Goal: Check status

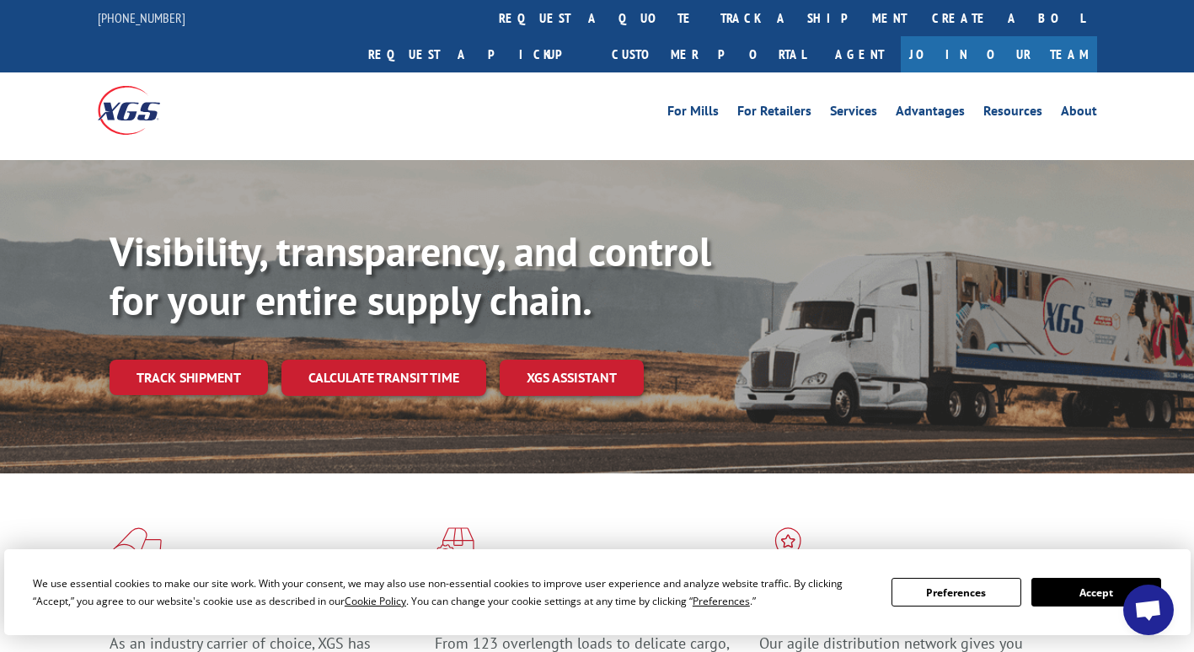
drag, startPoint x: 1085, startPoint y: 592, endPoint x: 1054, endPoint y: 594, distance: 30.4
click at [1085, 592] on button "Accept" at bounding box center [1096, 592] width 130 height 29
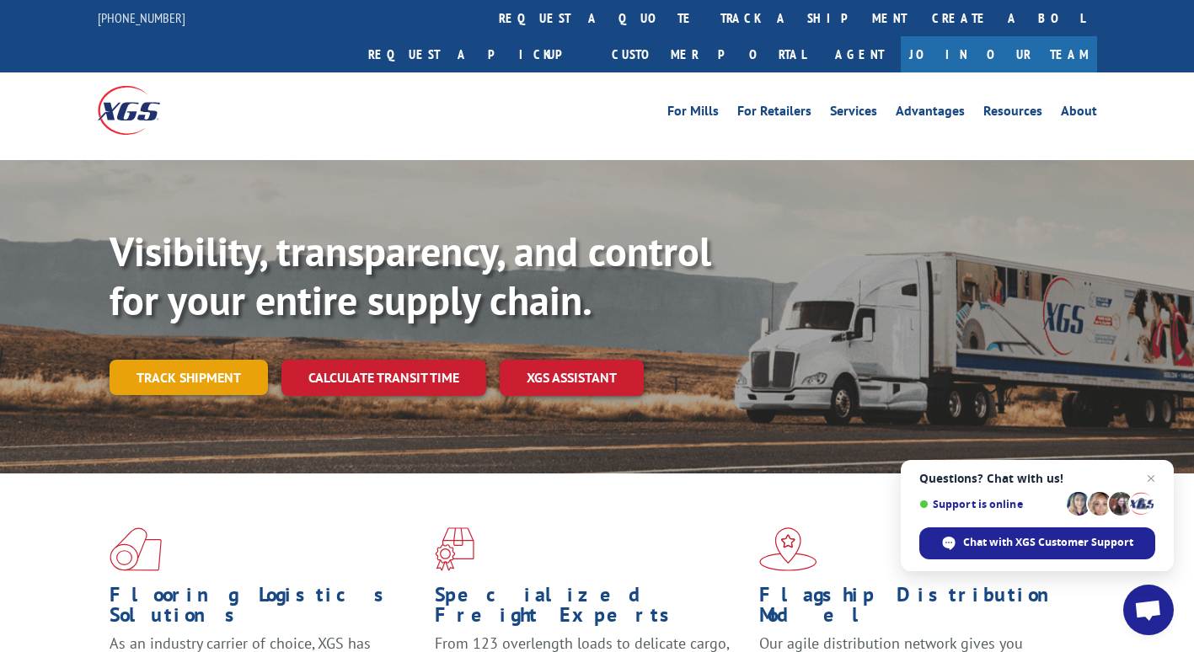
click at [156, 360] on link "Track shipment" at bounding box center [189, 377] width 158 height 35
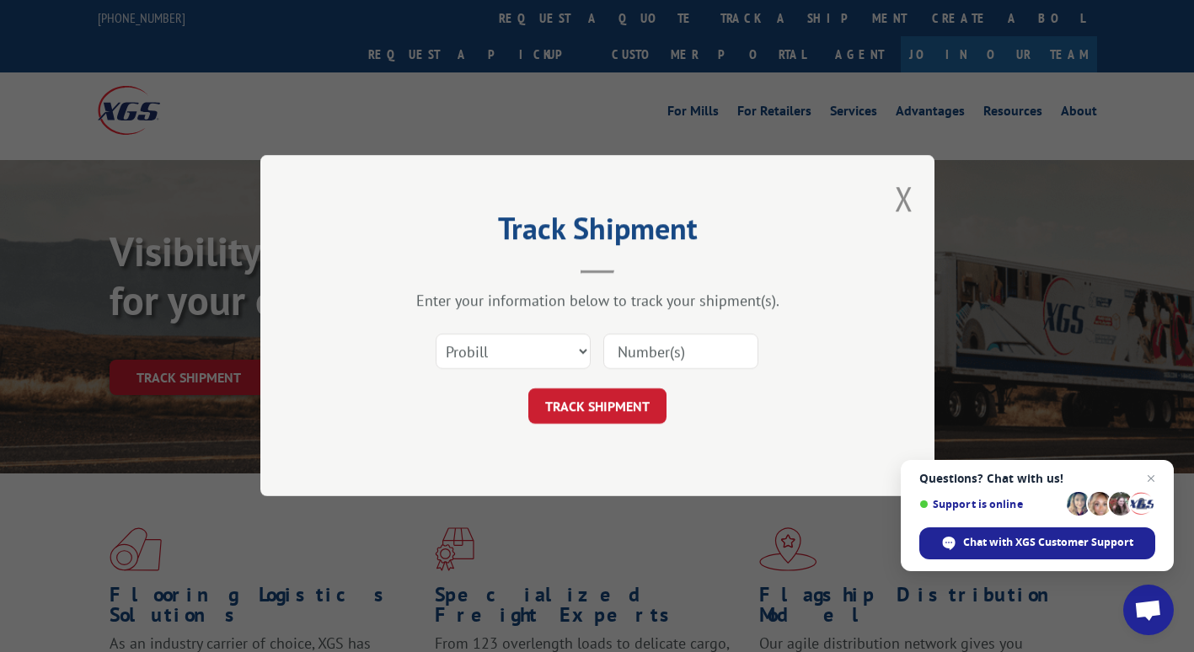
click at [478, 326] on div "Select category... Probill BOL PO" at bounding box center [598, 352] width 506 height 56
click at [474, 342] on select "Select category... Probill BOL PO" at bounding box center [513, 352] width 155 height 35
select select "bol"
click at [436, 335] on select "Select category... Probill BOL PO" at bounding box center [513, 352] width 155 height 35
click at [670, 339] on input at bounding box center [680, 352] width 155 height 35
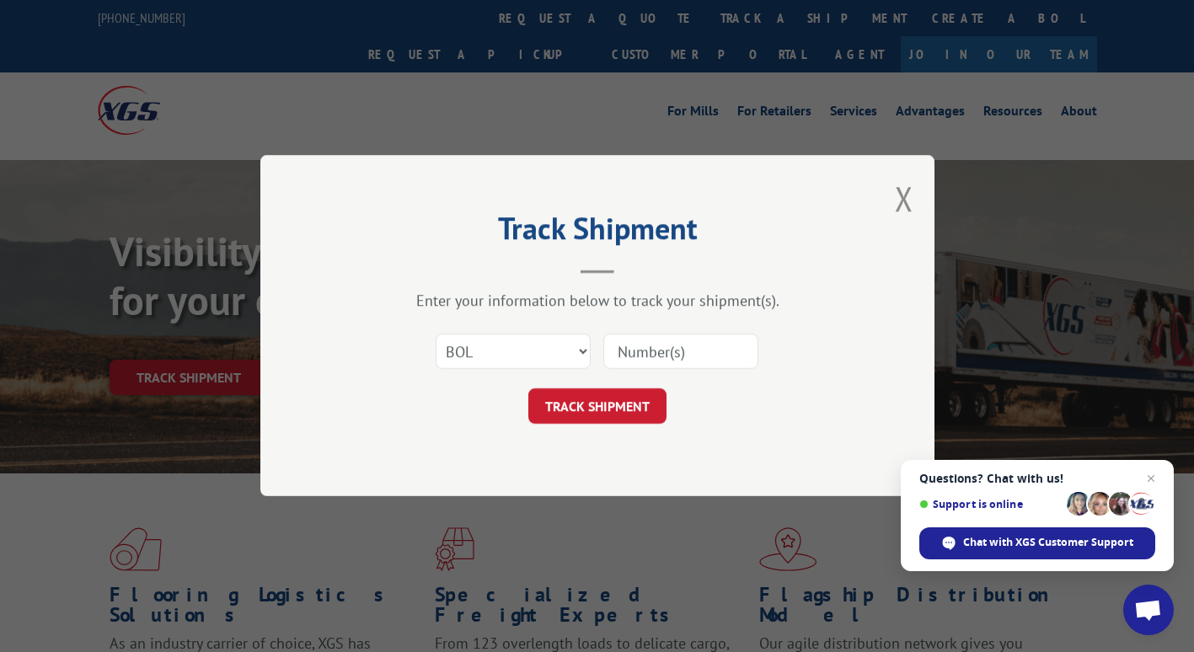
paste input "EFI00387434"
type input "EFI00387434"
click at [602, 401] on button "TRACK SHIPMENT" at bounding box center [597, 406] width 138 height 35
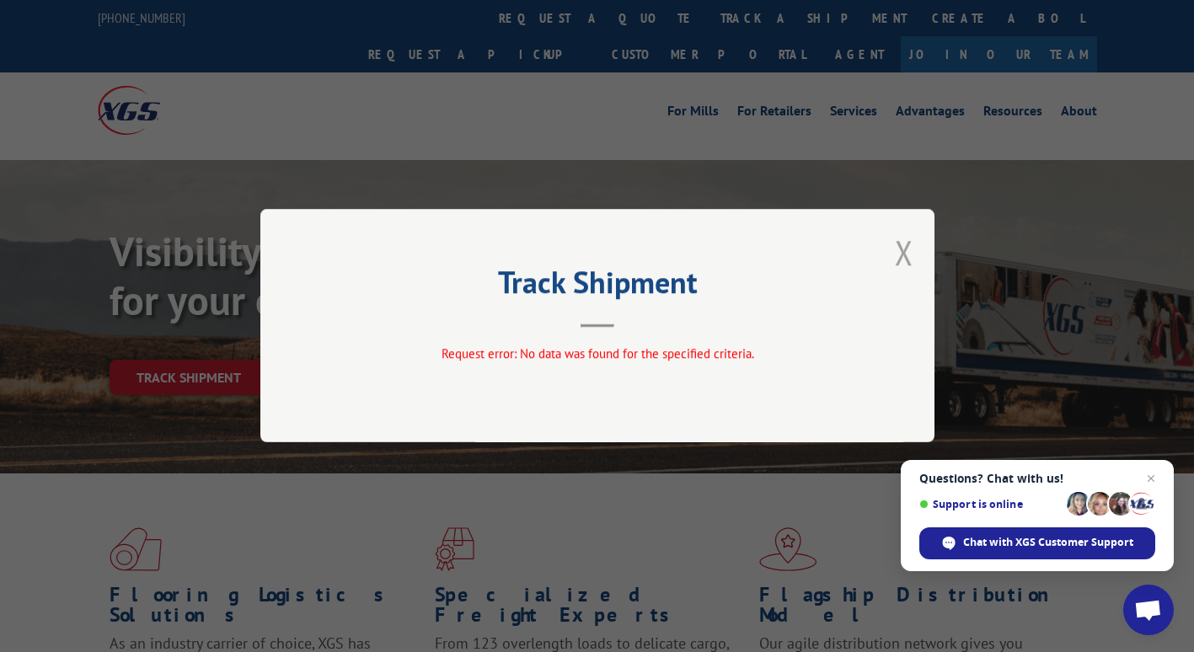
click at [901, 258] on button "Close modal" at bounding box center [904, 252] width 19 height 45
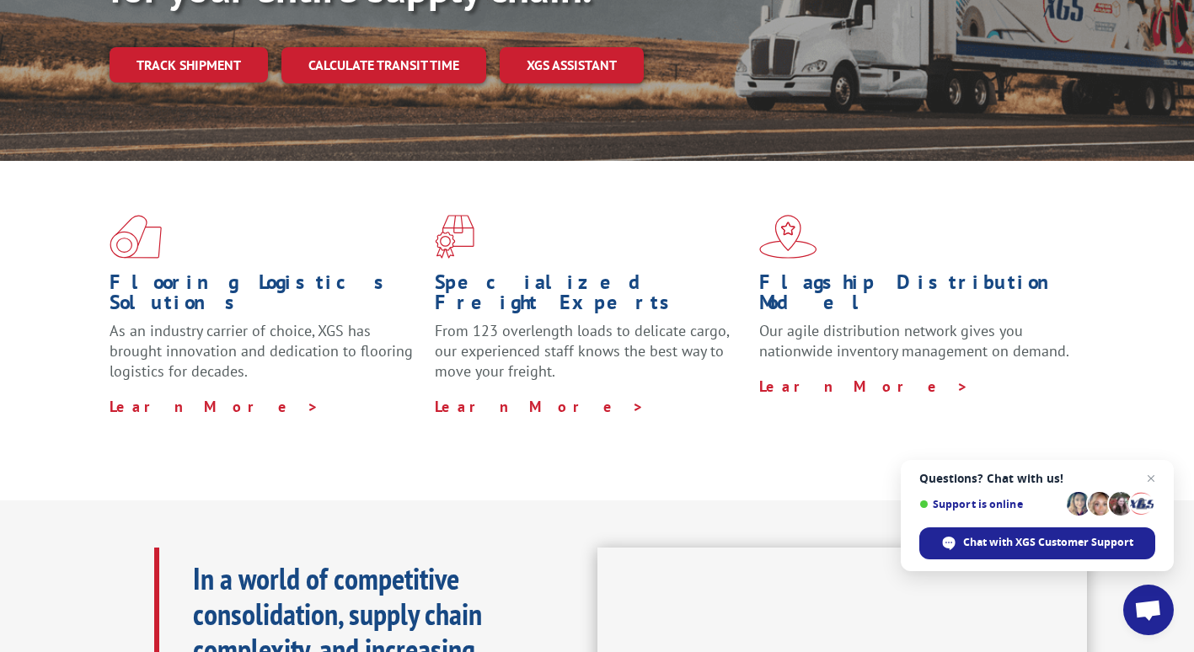
scroll to position [169, 0]
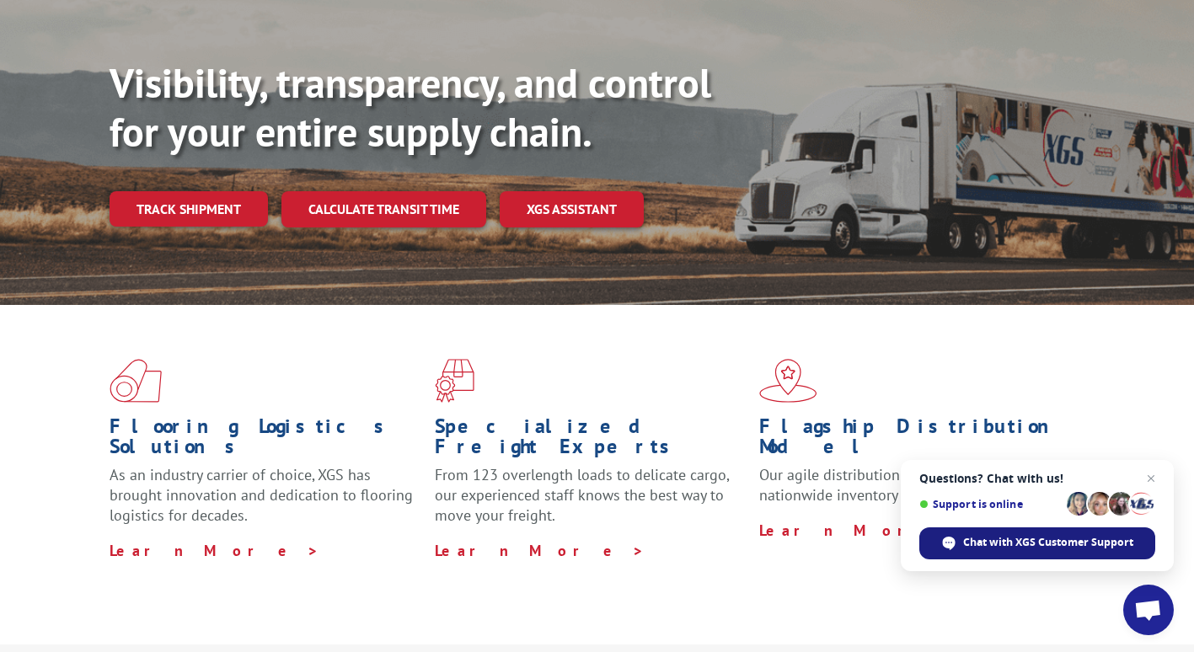
click at [1061, 539] on span "Chat with XGS Customer Support" at bounding box center [1048, 542] width 170 height 15
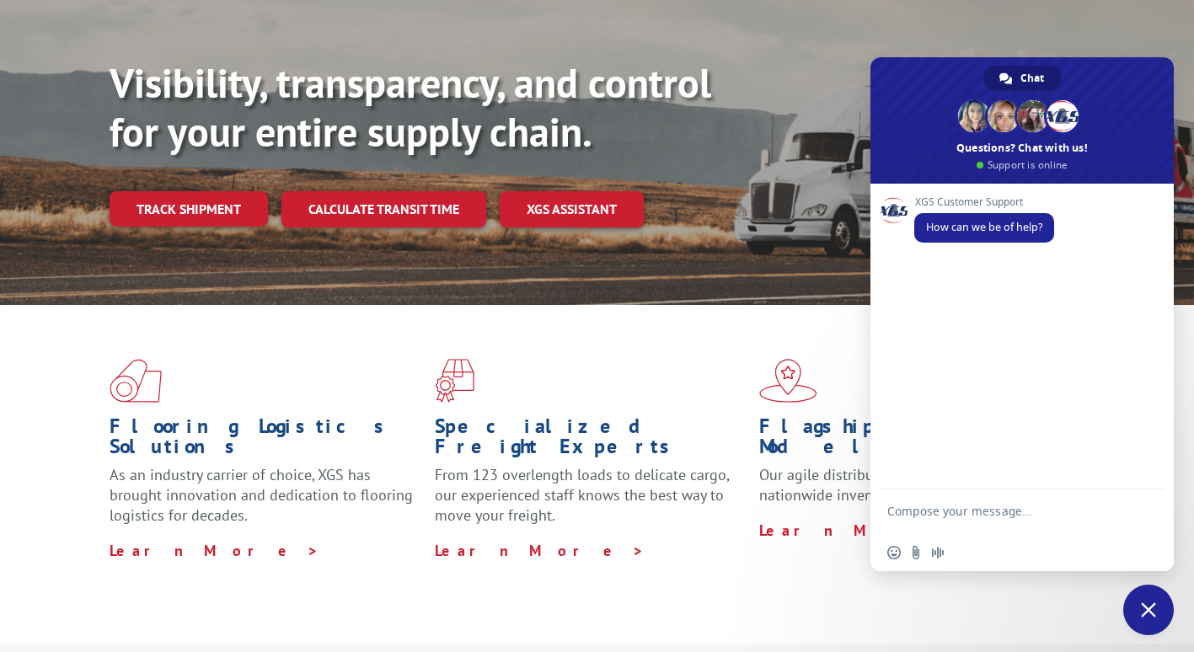
click at [1000, 510] on textarea "Compose your message..." at bounding box center [1003, 519] width 233 height 30
type textarea "Good afternoon,"
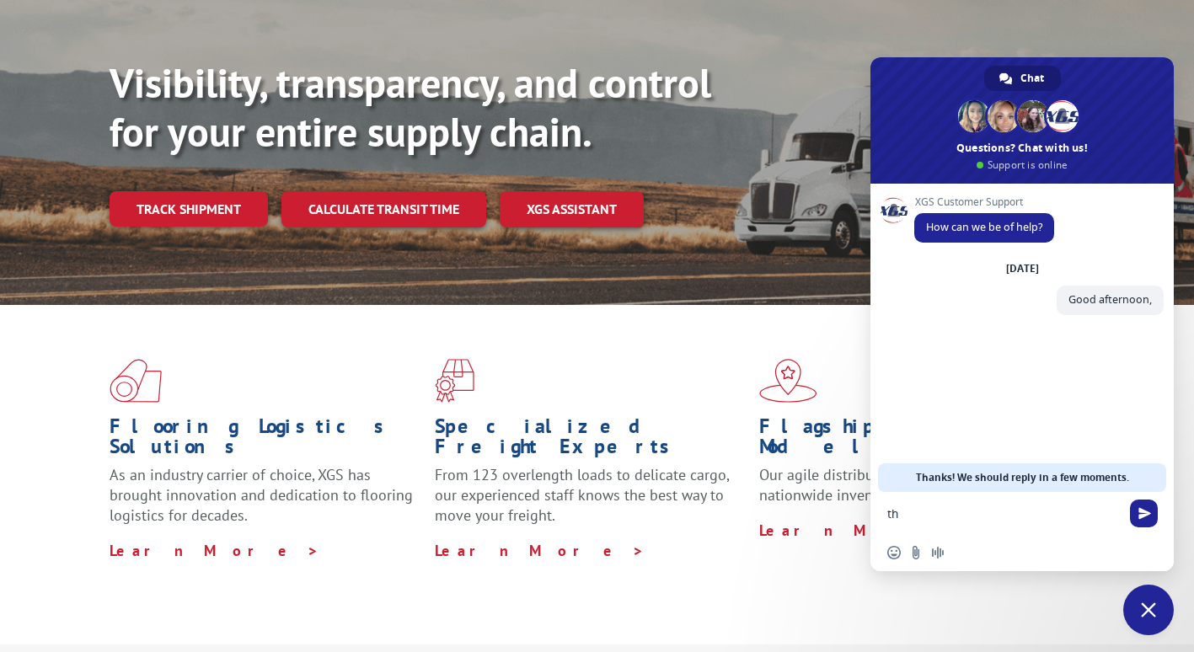
type textarea "t"
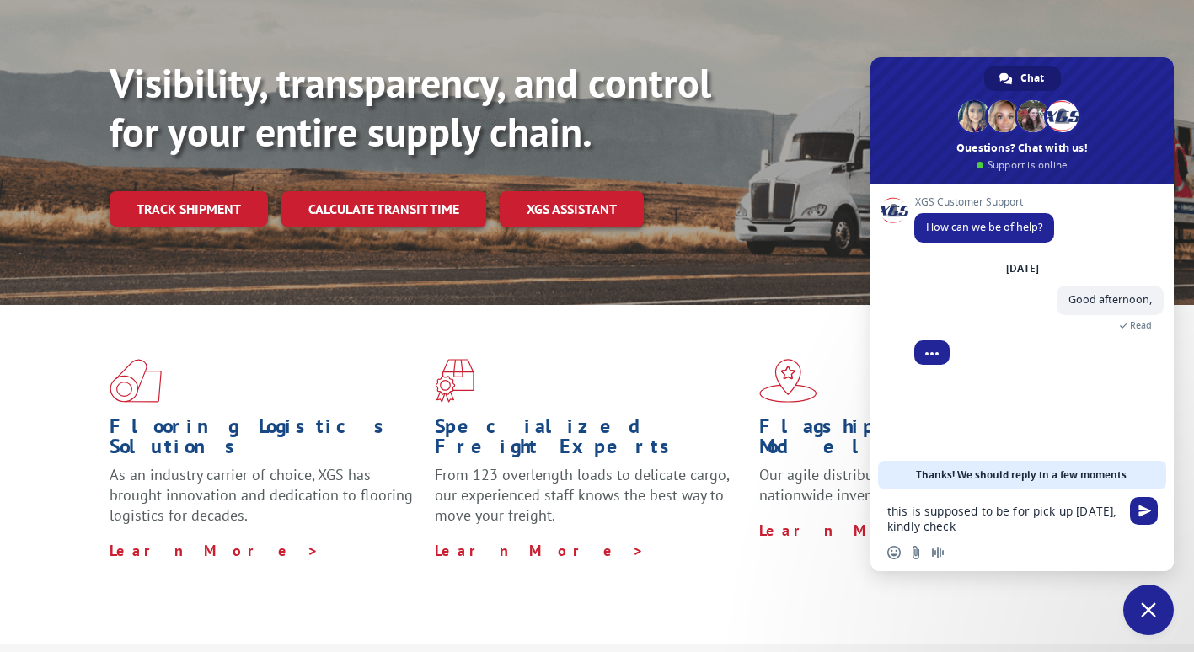
type textarea "this is supposed to be for pick up [DATE], kindly check EFI00387434"
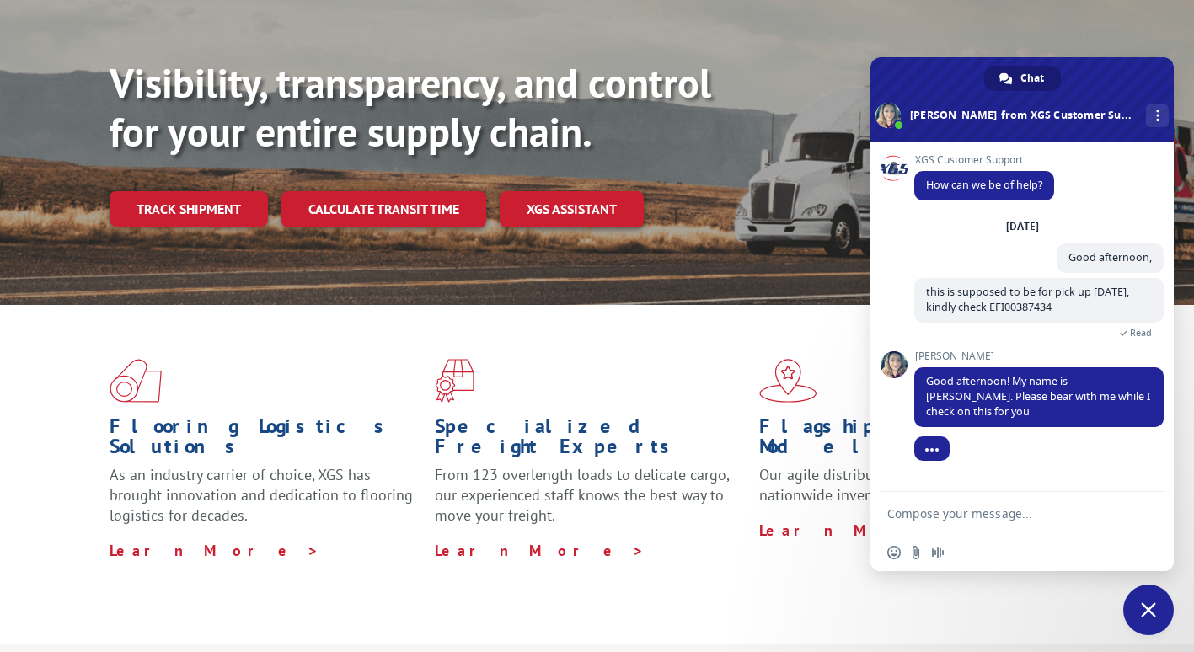
paste textarea "EFI00387433"
click at [1049, 517] on textarea "EFI00387433" at bounding box center [1003, 513] width 233 height 15
type textarea "EFI00387433 as well"
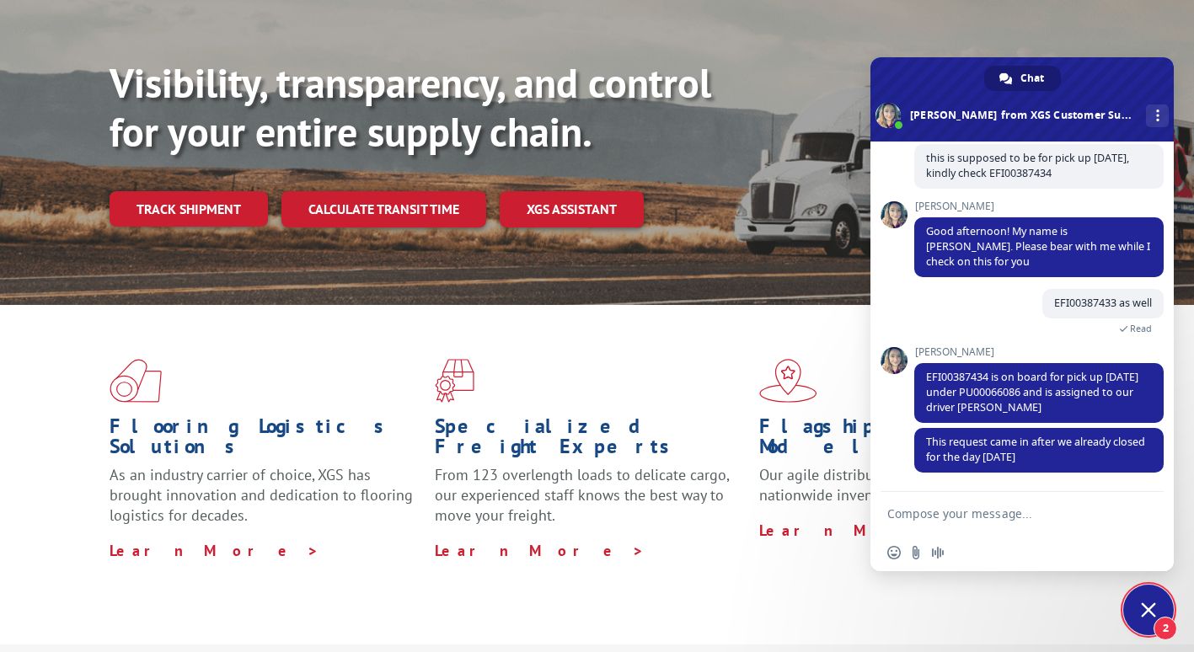
scroll to position [167, 0]
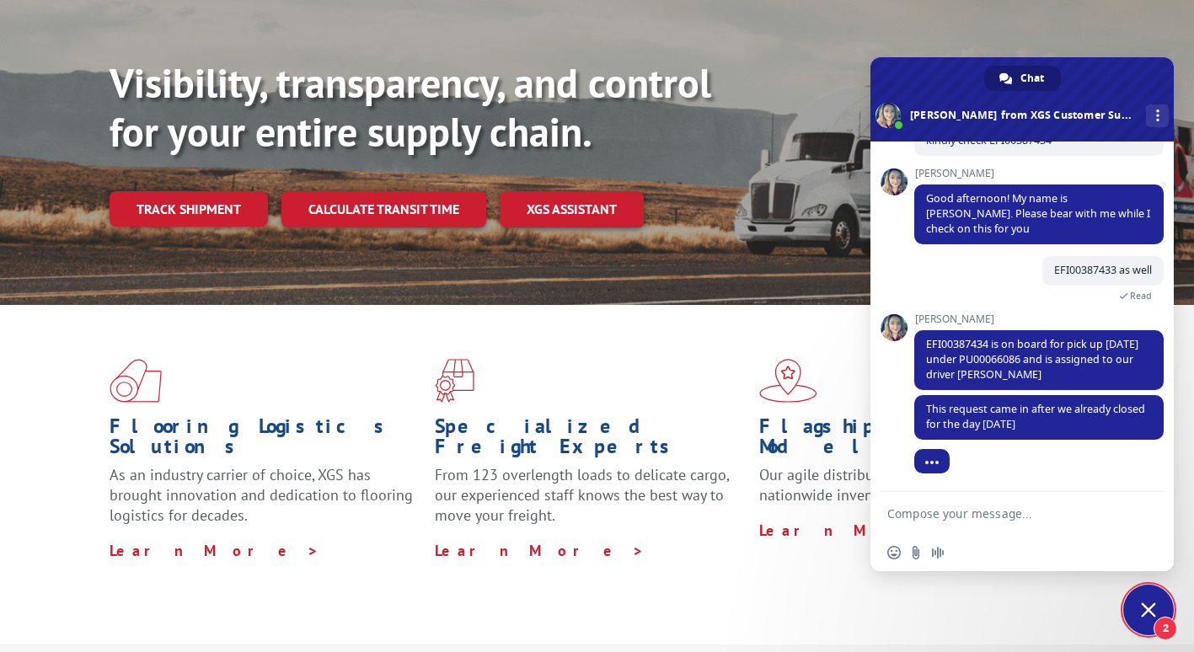
click at [1053, 508] on textarea "Compose your message..." at bounding box center [1003, 513] width 233 height 15
type textarea "Got it thats all thanks"
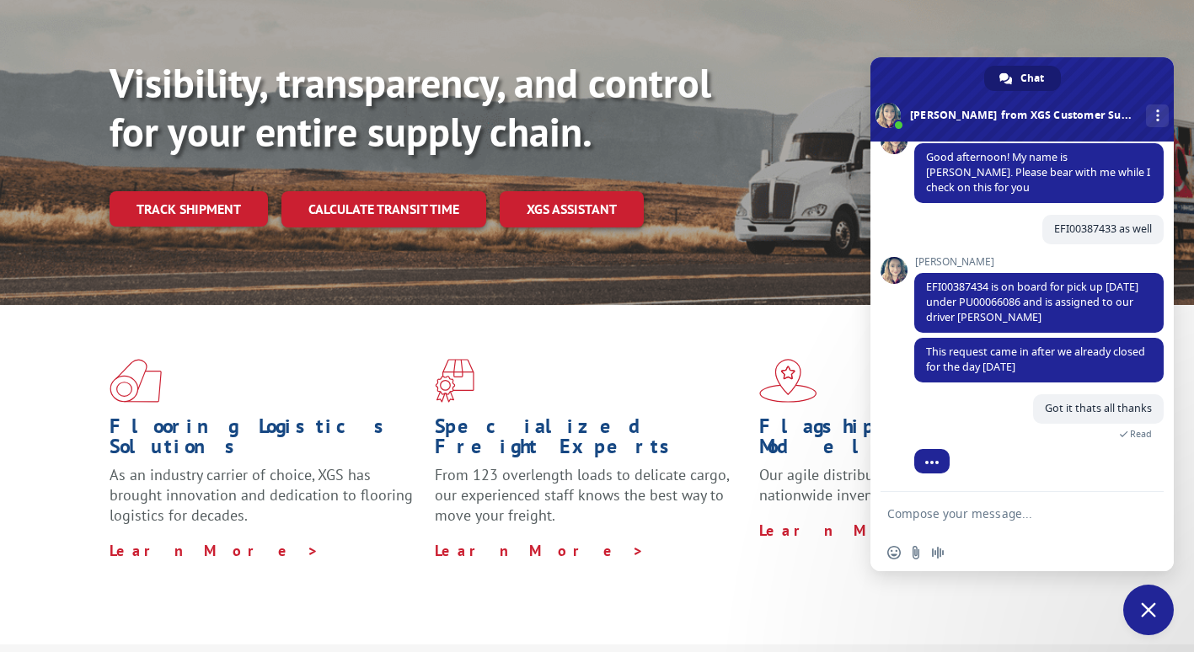
scroll to position [208, 0]
